Goal: Find contact information: Find contact information

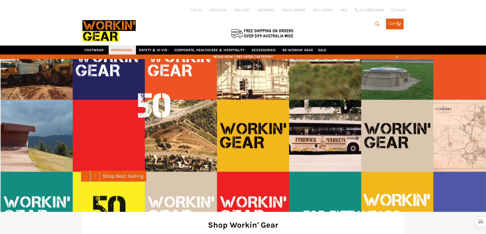
click at [123, 49] on link "WORKWEAR" at bounding box center [122, 50] width 27 height 9
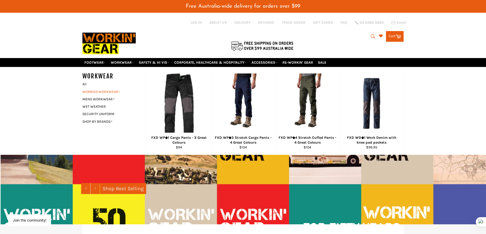
click at [111, 91] on link "WOMENS WORKWEAR" at bounding box center [111, 91] width 62 height 7
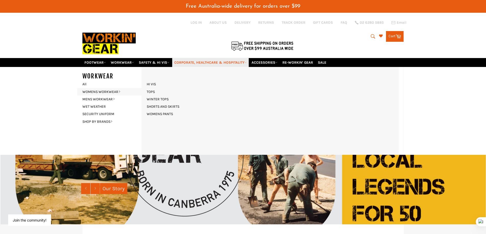
click at [199, 61] on link "CORPORATE, HEALTHCARE & HOSPITALITY" at bounding box center [210, 62] width 77 height 9
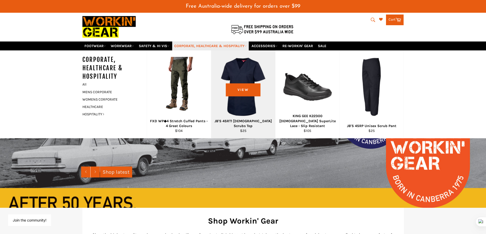
scroll to position [26, 0]
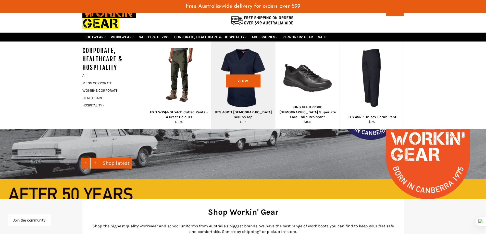
click at [238, 102] on div "View" at bounding box center [243, 86] width 64 height 88
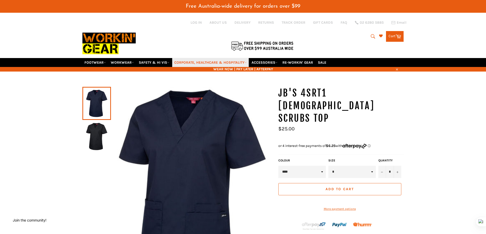
click at [231, 64] on link "CORPORATE, HEALTHCARE & HOSPITALITY" at bounding box center [210, 62] width 77 height 9
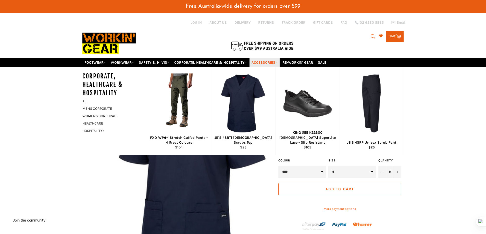
click at [266, 61] on link "ACCESSORIES" at bounding box center [265, 62] width 30 height 9
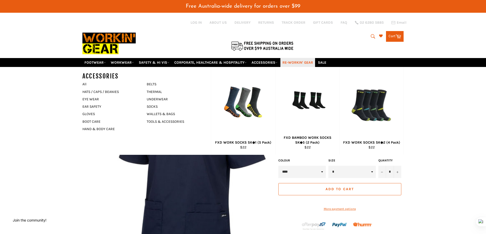
click at [288, 65] on link "RE-WORKIN' GEAR" at bounding box center [297, 62] width 35 height 9
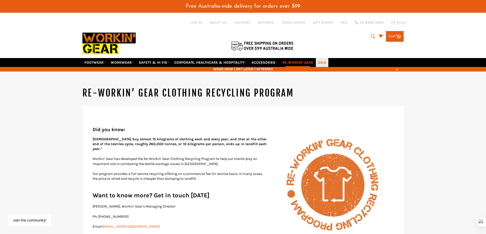
click at [325, 62] on link "SALE" at bounding box center [322, 62] width 13 height 9
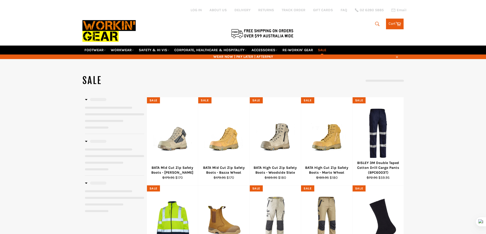
select select "**********"
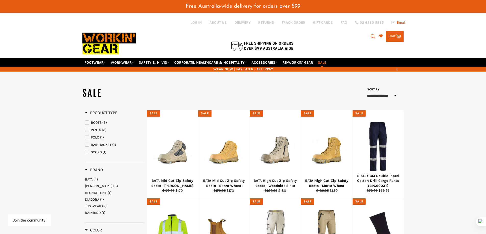
click at [398, 23] on span "Email" at bounding box center [402, 23] width 10 height 4
click at [397, 23] on span "Email" at bounding box center [402, 23] width 10 height 4
click at [219, 22] on link "ABOUT US" at bounding box center [217, 22] width 17 height 5
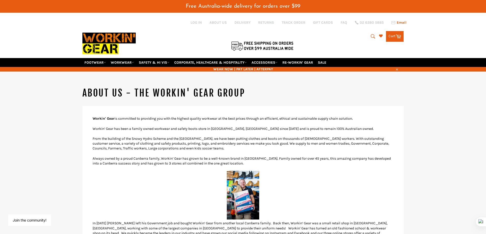
click at [395, 22] on icon at bounding box center [393, 22] width 4 height 3
click at [401, 23] on span "Email" at bounding box center [402, 23] width 10 height 4
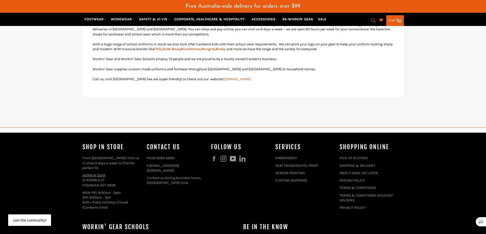
scroll to position [255, 0]
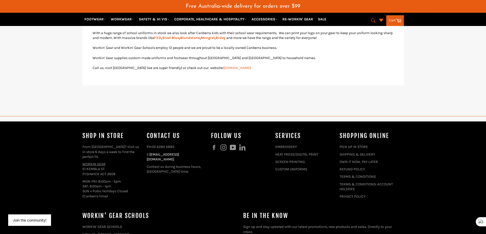
click at [179, 155] on link "[EMAIL_ADDRESS][DOMAIN_NAME]" at bounding box center [163, 157] width 32 height 9
drag, startPoint x: 198, startPoint y: 156, endPoint x: 151, endPoint y: 155, distance: 47.0
click at [151, 155] on p "E: shop@workingear.com.au" at bounding box center [176, 157] width 59 height 10
copy link "[EMAIL_ADDRESS][DOMAIN_NAME]"
